Goal: Task Accomplishment & Management: Use online tool/utility

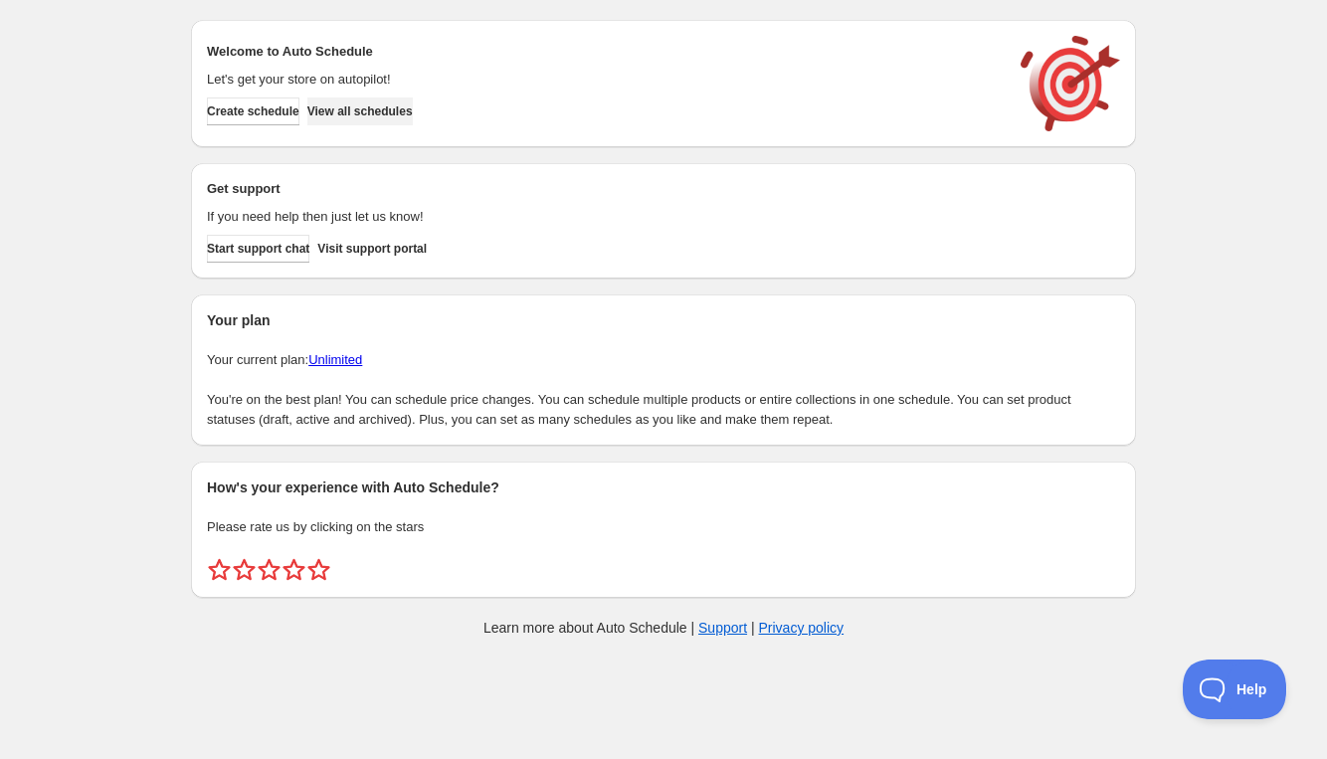
click at [367, 114] on span "View all schedules" at bounding box center [359, 111] width 105 height 16
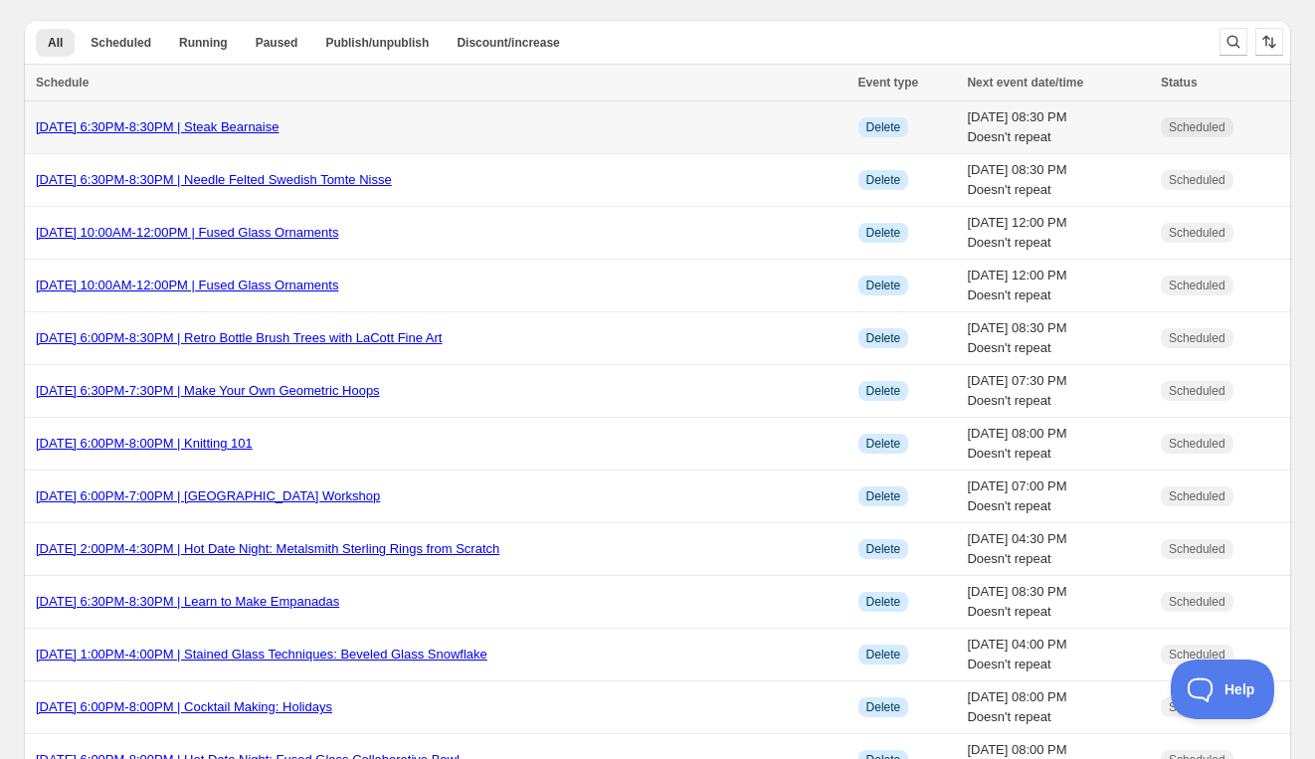
scroll to position [2077, 0]
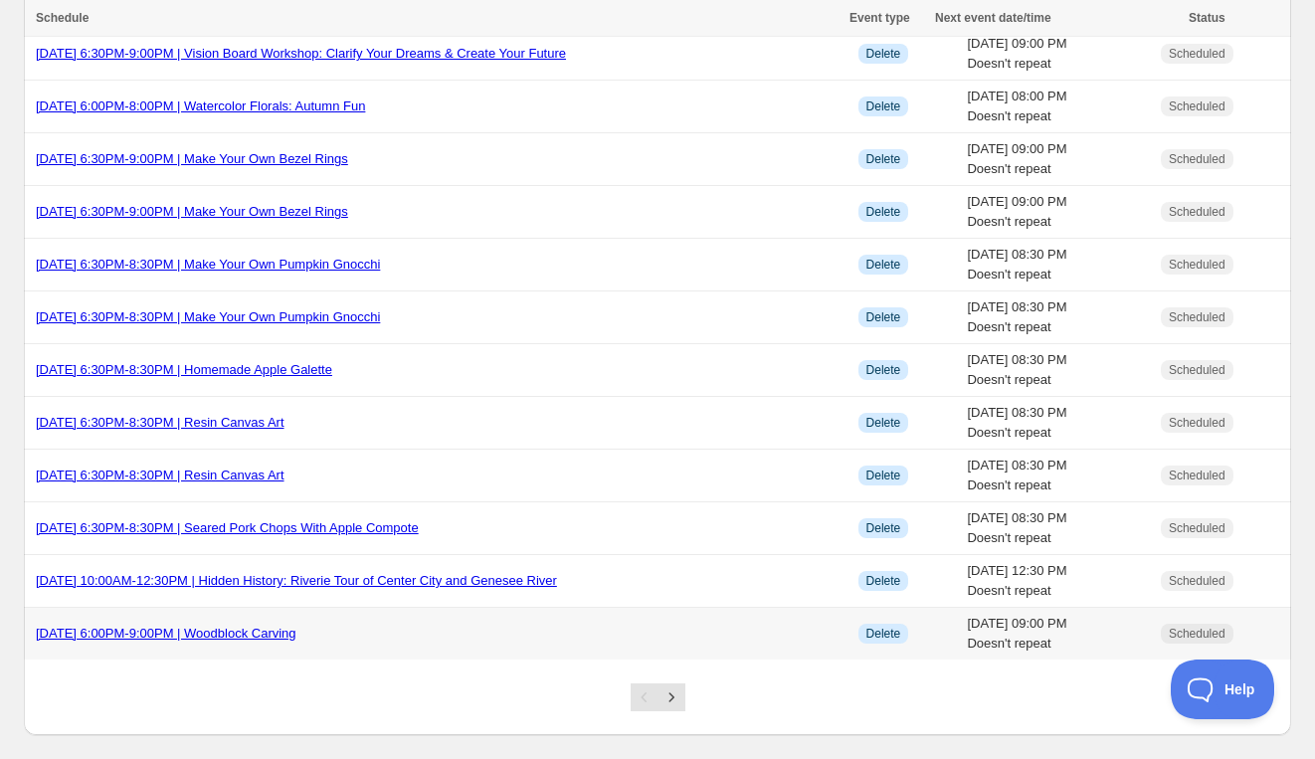
click at [296, 626] on link "[DATE] 6:00PM-9:00PM | Woodblock Carving" at bounding box center [166, 633] width 261 height 15
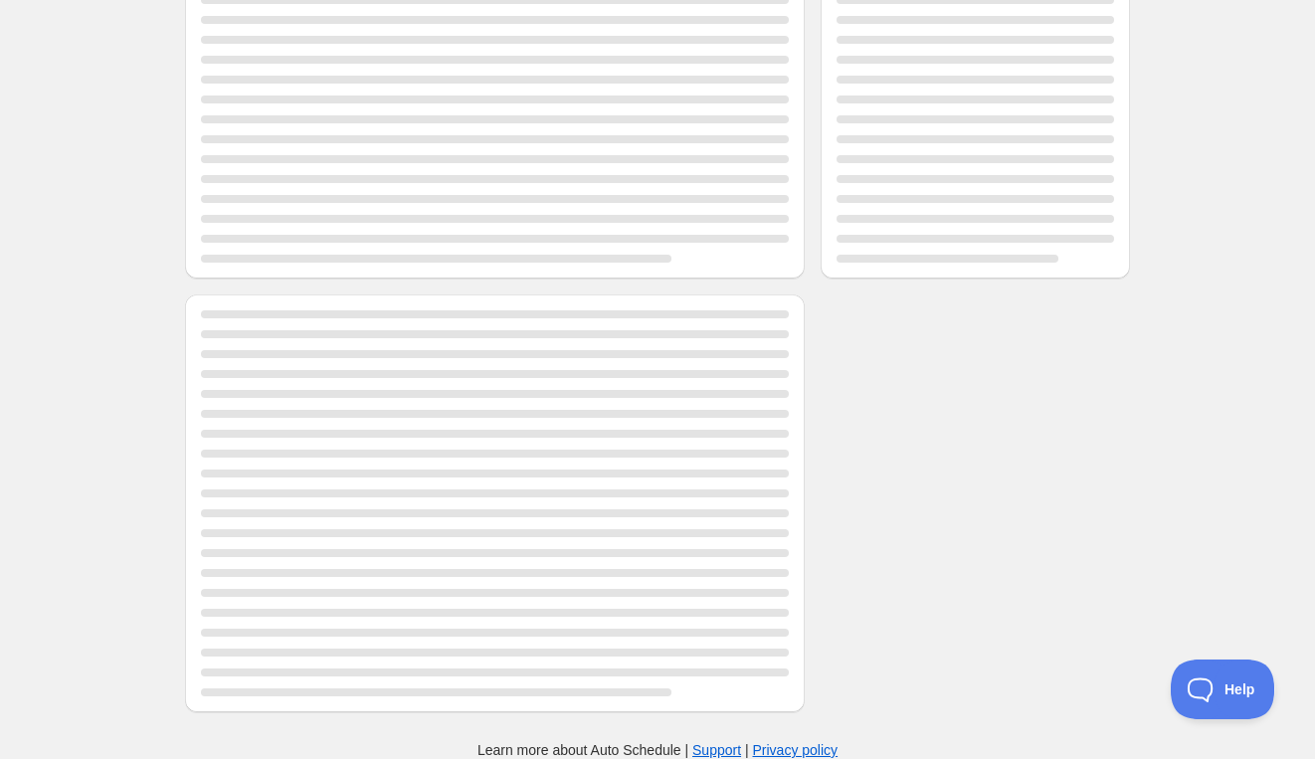
scroll to position [46, 0]
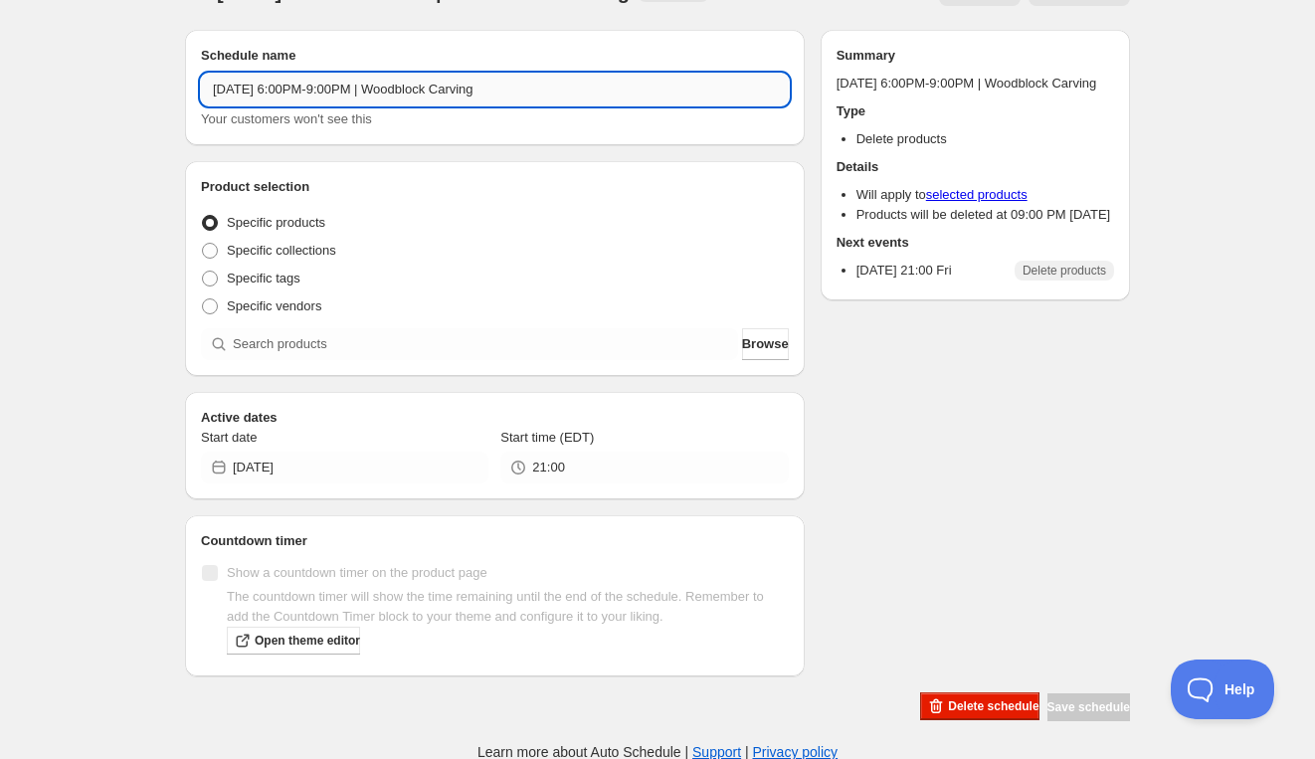
click at [313, 92] on input "[DATE] 6:00PM-9:00PM | Woodblock Carving" at bounding box center [495, 90] width 588 height 32
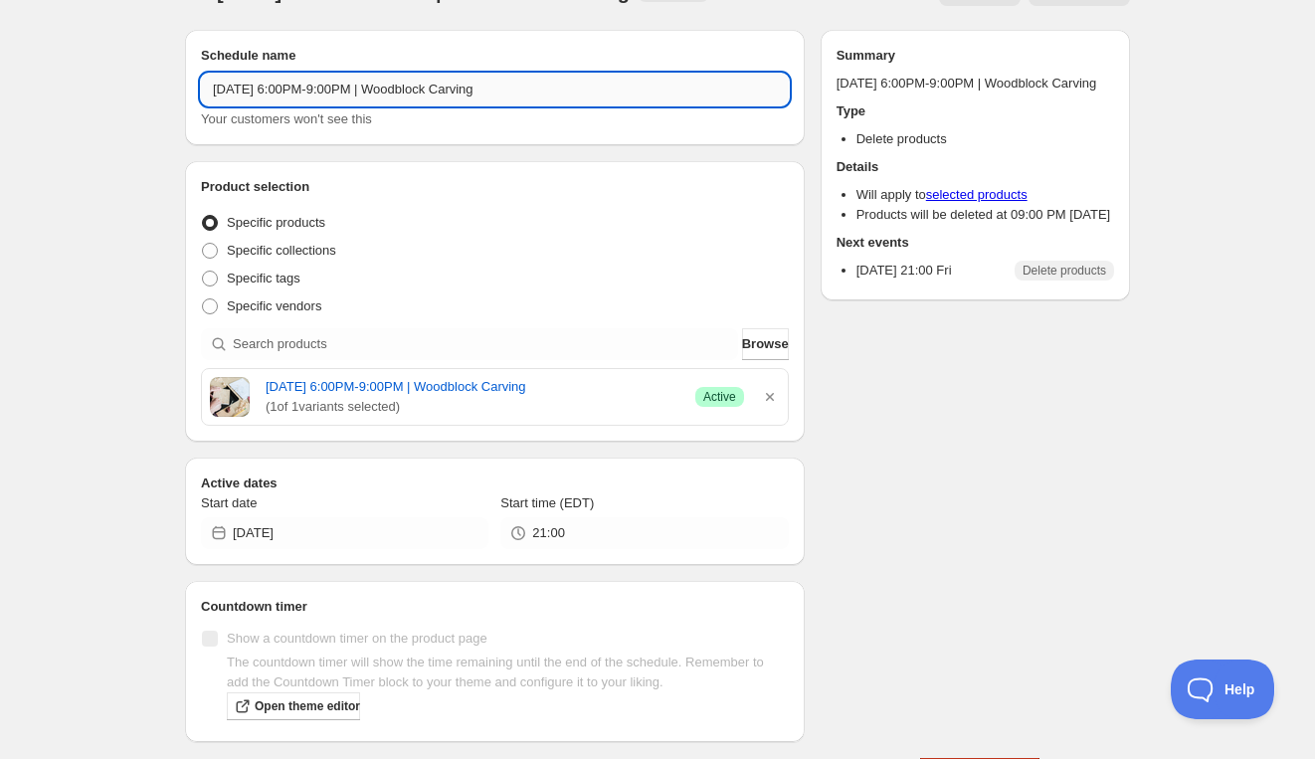
click at [236, 84] on input "[DATE] 6:00PM-9:00PM | Woodblock Carving" at bounding box center [495, 90] width 588 height 32
click at [341, 86] on input "[DATE] 6:00PM-9:00PM | Woodblock Carving" at bounding box center [495, 90] width 588 height 32
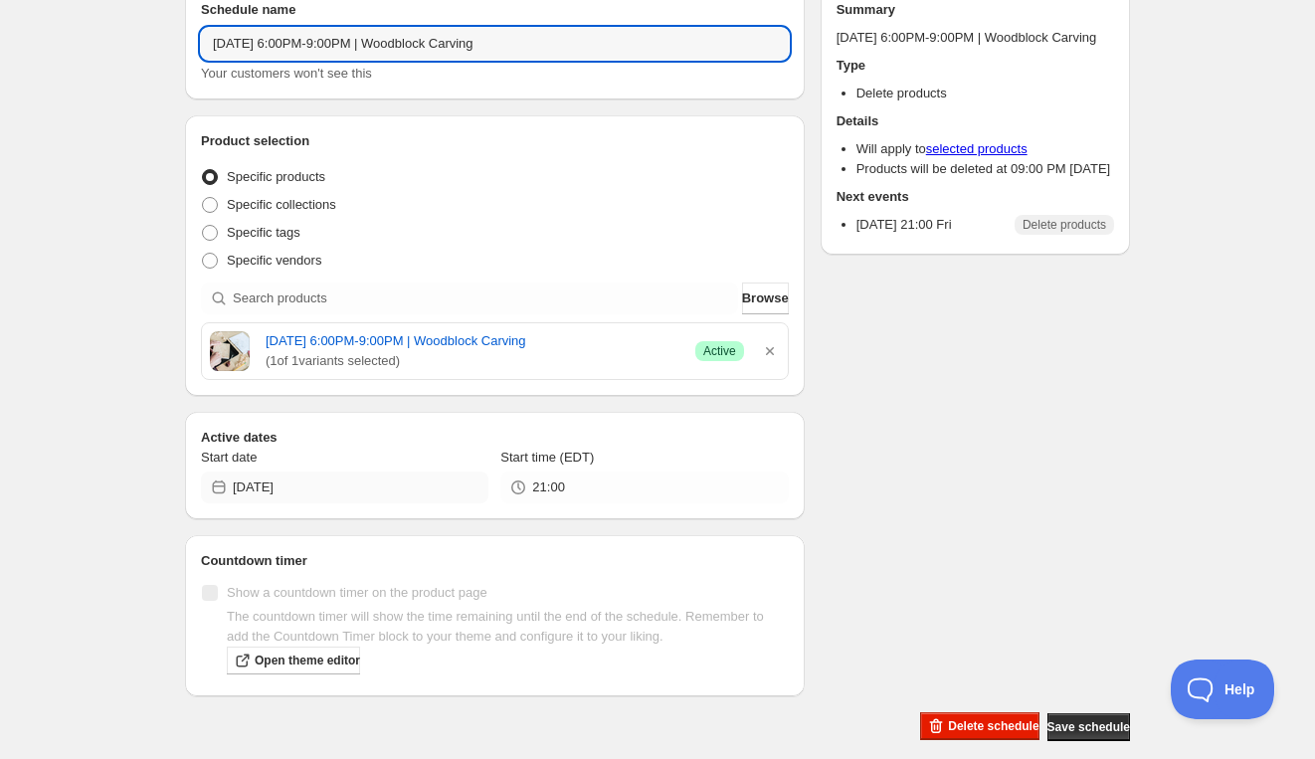
type input "[DATE] 6:00PM-9:00PM | Woodblock Carving"
click at [354, 496] on input "[DATE]" at bounding box center [361, 487] width 256 height 32
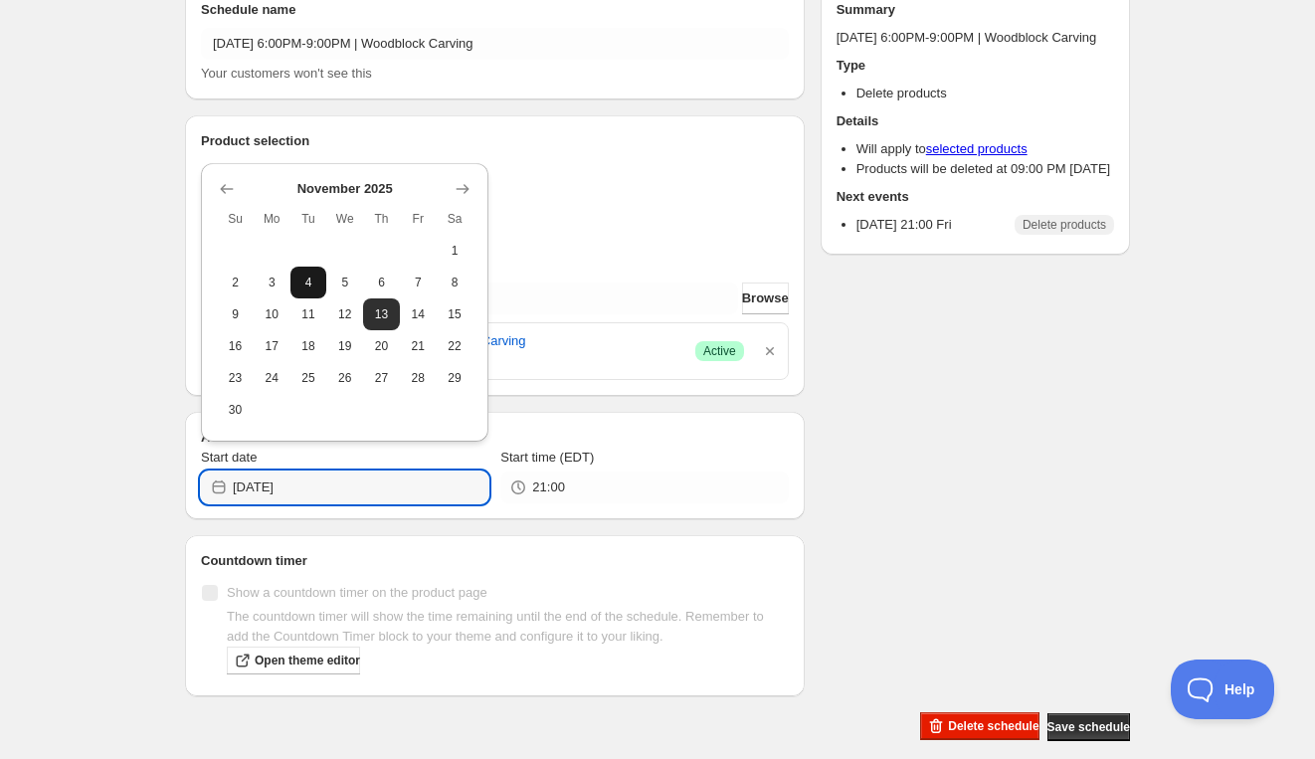
click at [311, 278] on span "4" at bounding box center [308, 283] width 21 height 16
type input "[DATE]"
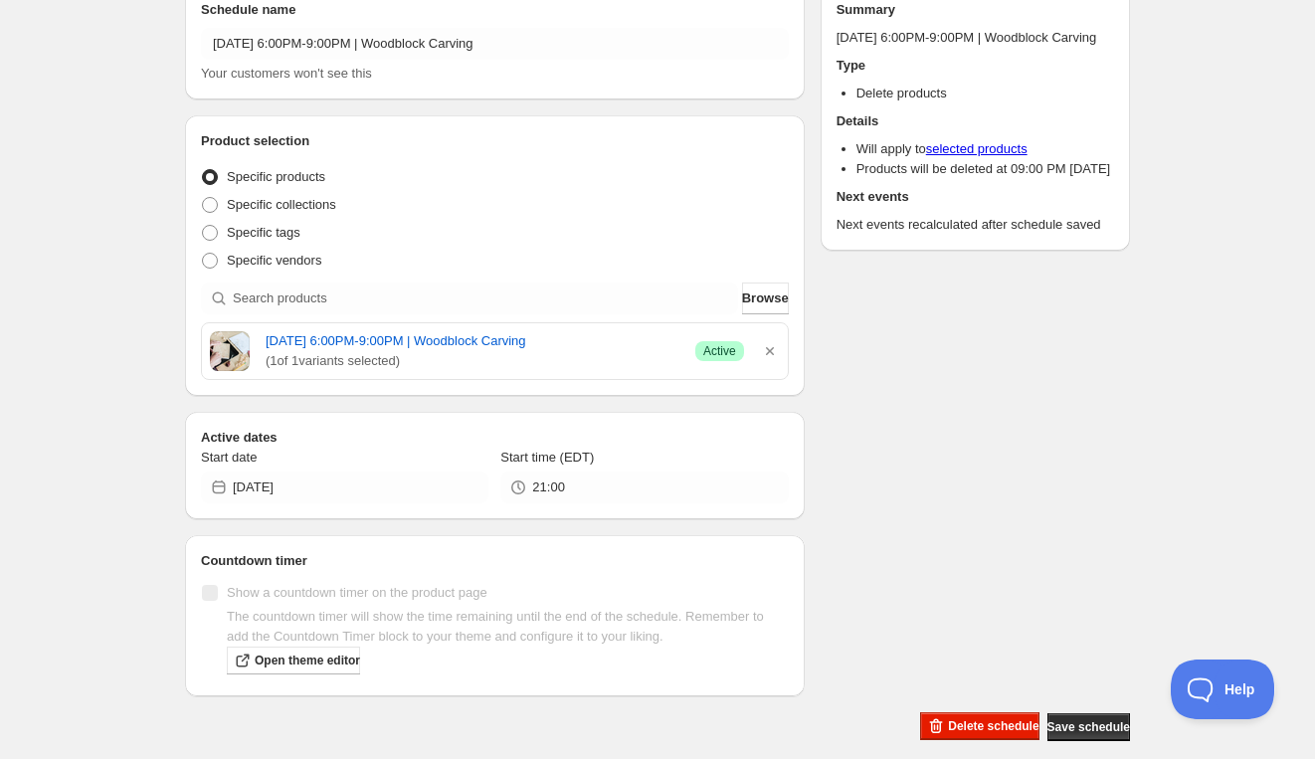
click at [1015, 442] on div "Schedule name [DATE] 6:00PM-9:00PM | Woodblock Carving Your customers won't see…" at bounding box center [649, 355] width 961 height 774
click at [1085, 724] on span "Save schedule" at bounding box center [1088, 727] width 83 height 16
